Goal: Browse casually: Explore the website without a specific task or goal

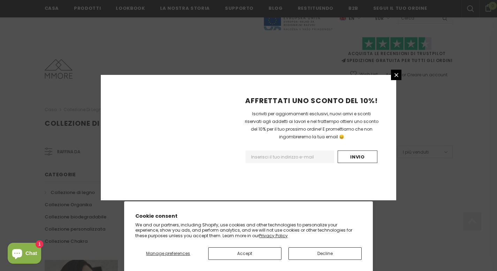
scroll to position [444, 0]
